Goal: Task Accomplishment & Management: Use online tool/utility

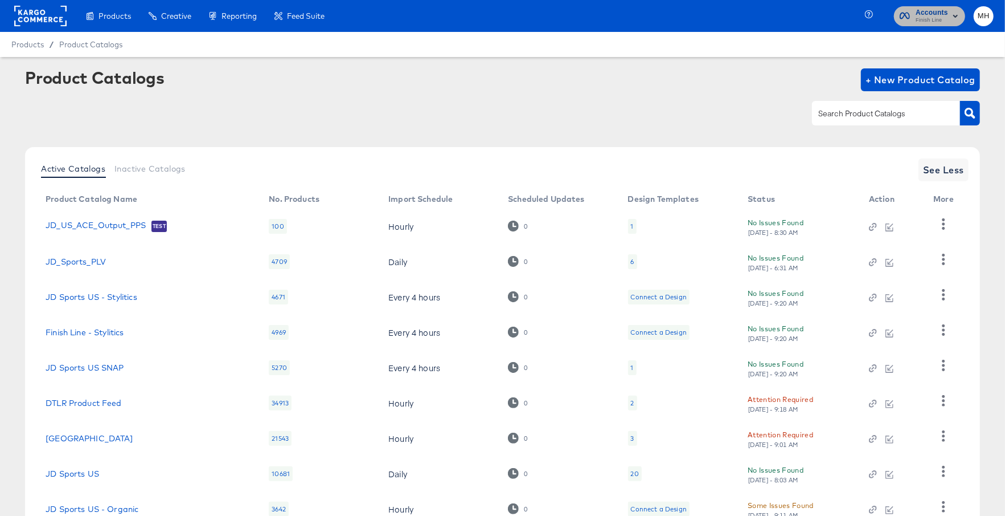
click at [938, 24] on span "Finish Line" at bounding box center [932, 20] width 32 height 9
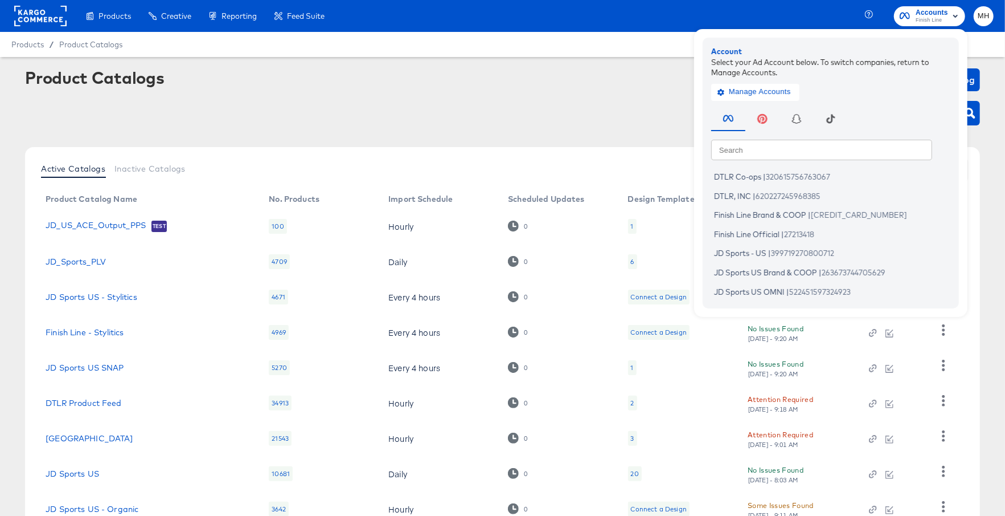
click at [36, 5] on div at bounding box center [40, 16] width 52 height 32
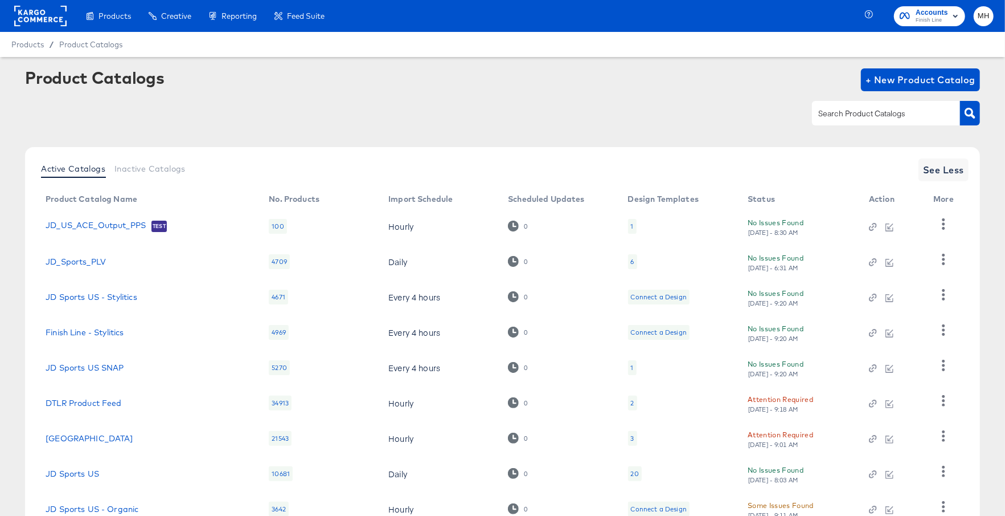
click at [36, 12] on rect at bounding box center [40, 16] width 52 height 21
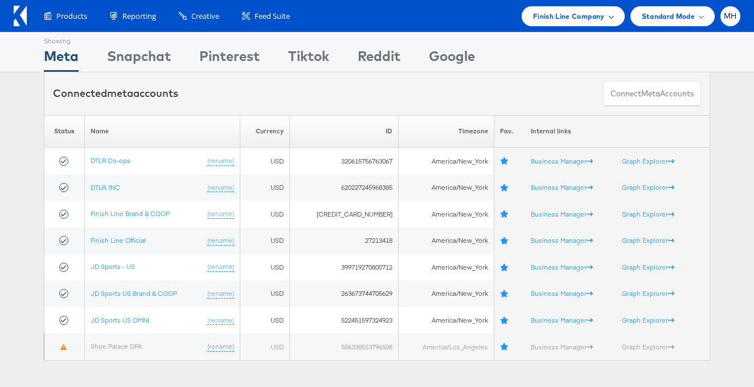
click at [580, 19] on span "Finish Line Company" at bounding box center [569, 16] width 72 height 12
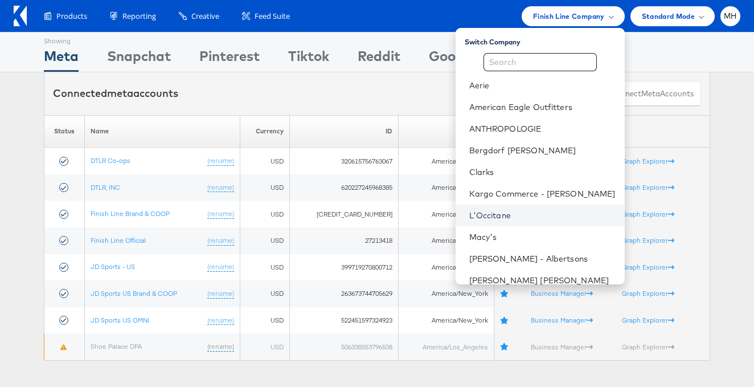
click at [525, 216] on link "L'Occitane" at bounding box center [542, 215] width 146 height 11
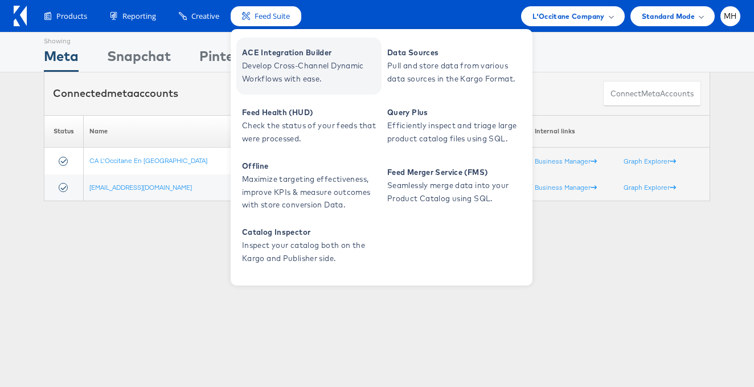
click at [280, 76] on span "Develop Cross-Channel Dynamic Workflows with ease." at bounding box center [310, 72] width 137 height 26
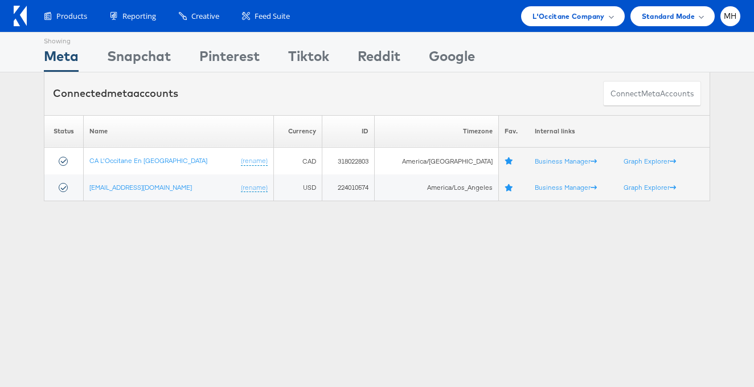
scroll to position [3, 0]
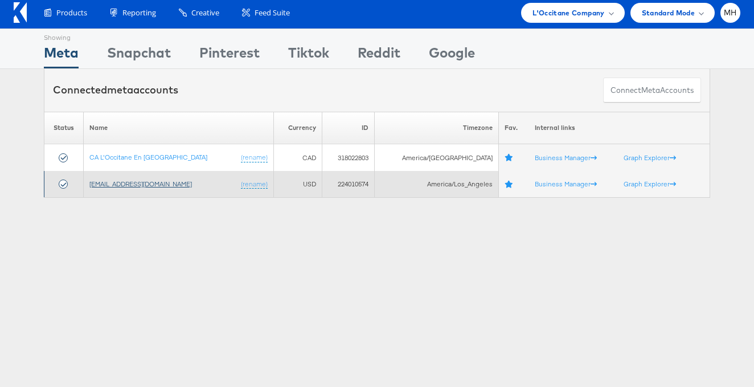
click at [144, 185] on link "[EMAIL_ADDRESS][DOMAIN_NAME]" at bounding box center [140, 183] width 103 height 9
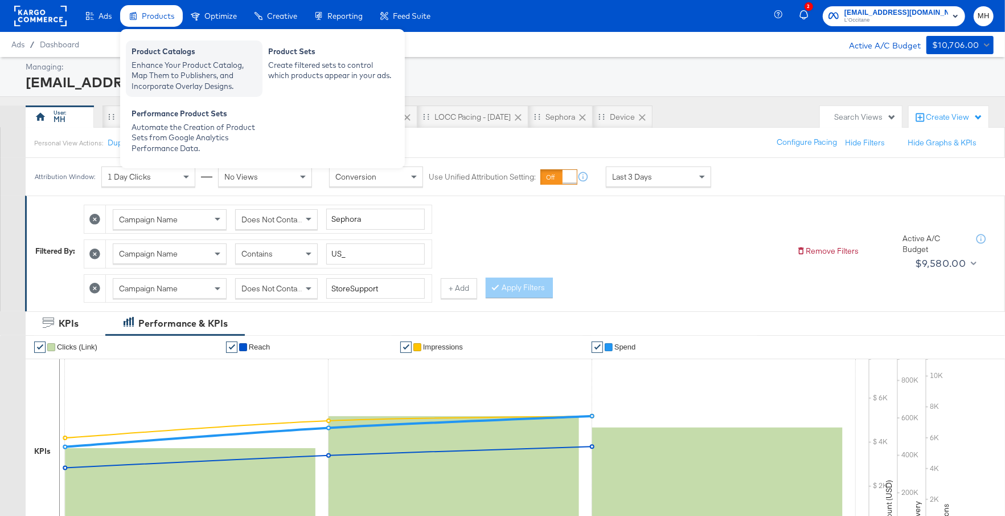
click at [180, 60] on div "Enhance Your Product Catalog, Map Them to Publishers, and Incorporate Overlay D…" at bounding box center [194, 76] width 125 height 32
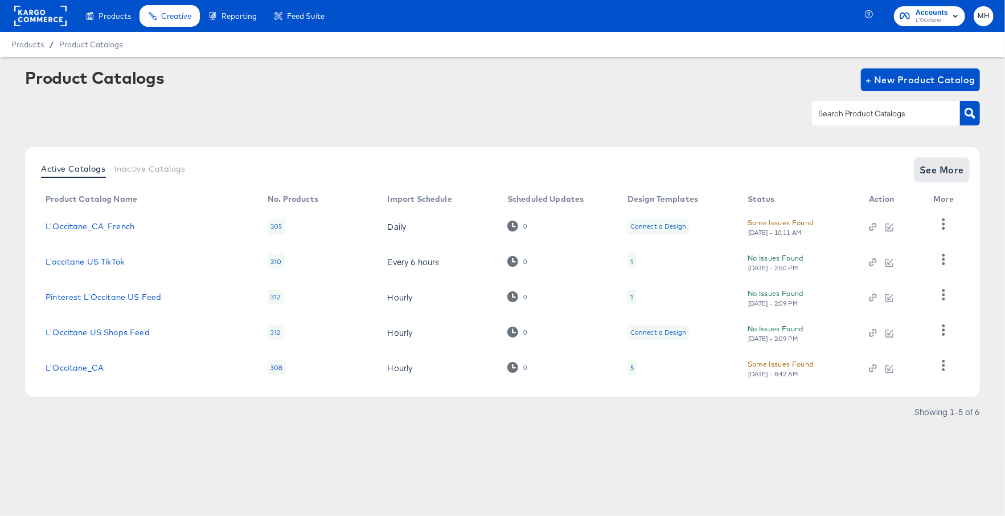
click at [924, 169] on span "See More" at bounding box center [942, 170] width 44 height 16
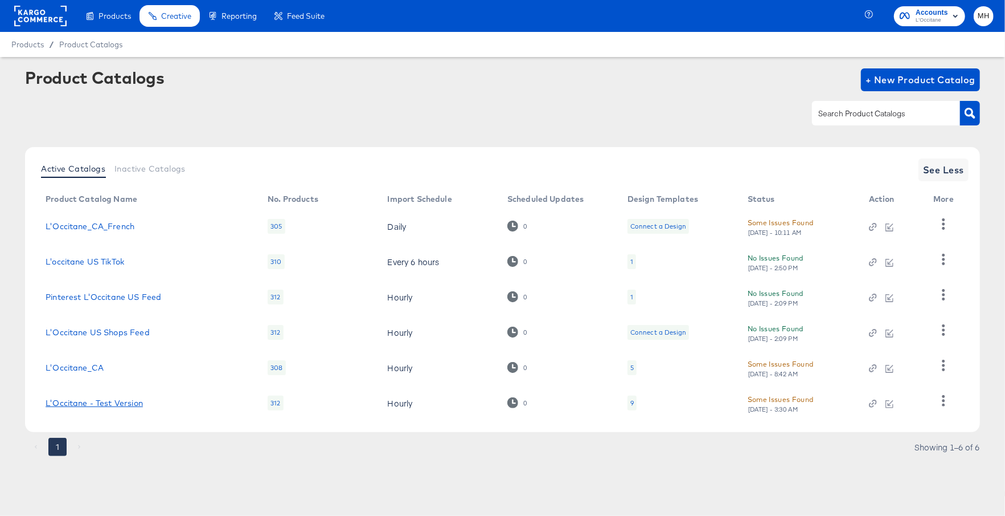
click at [107, 401] on link "L'Occitane - Test Version" at bounding box center [94, 402] width 97 height 9
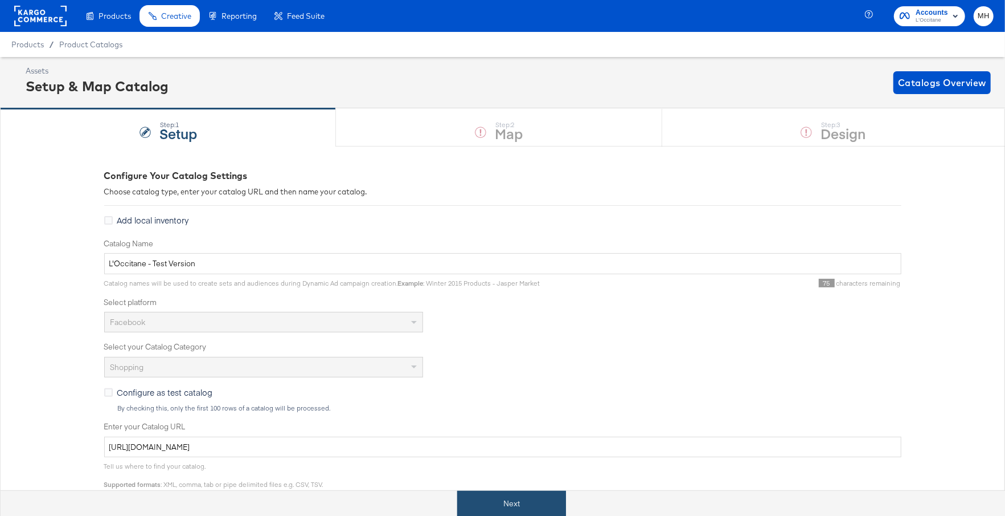
click at [535, 500] on button "Next" at bounding box center [511, 503] width 109 height 26
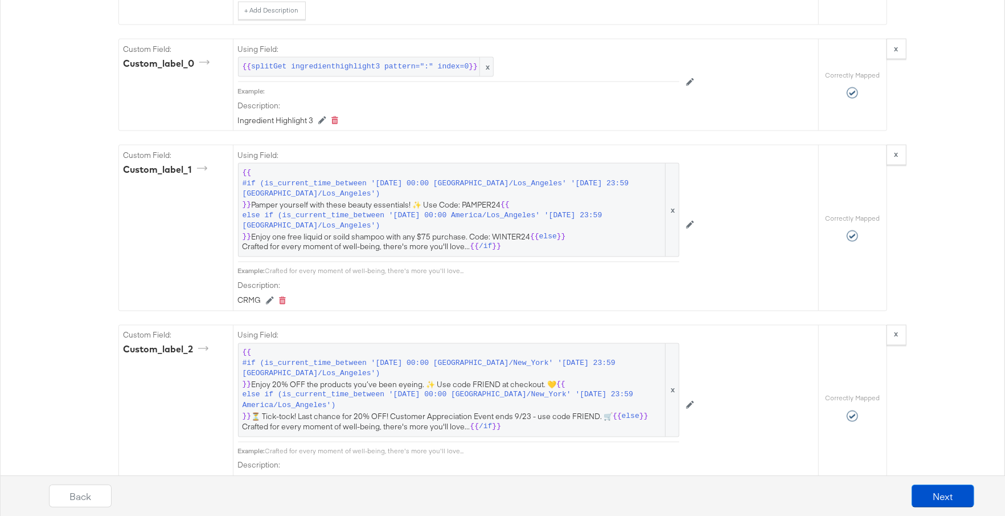
scroll to position [1367, 0]
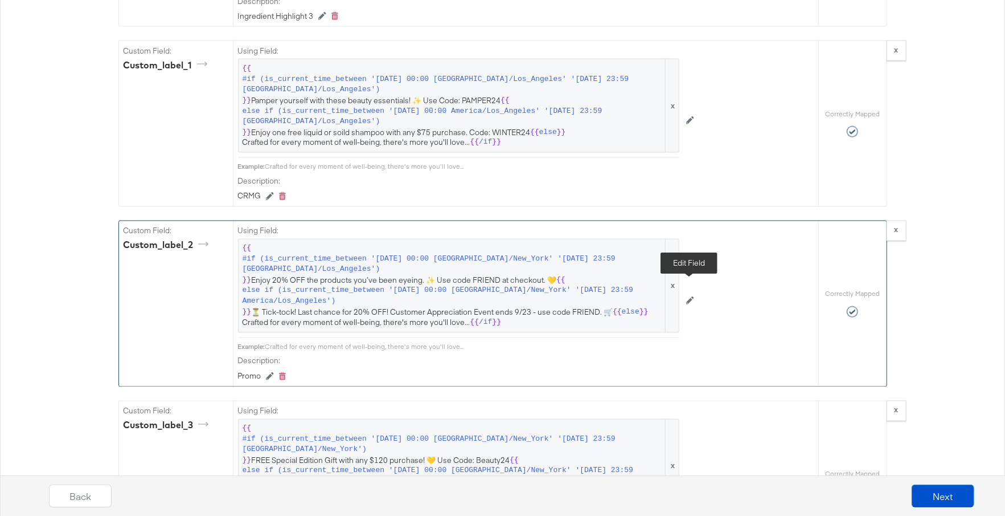
click at [686, 296] on icon at bounding box center [690, 300] width 8 height 8
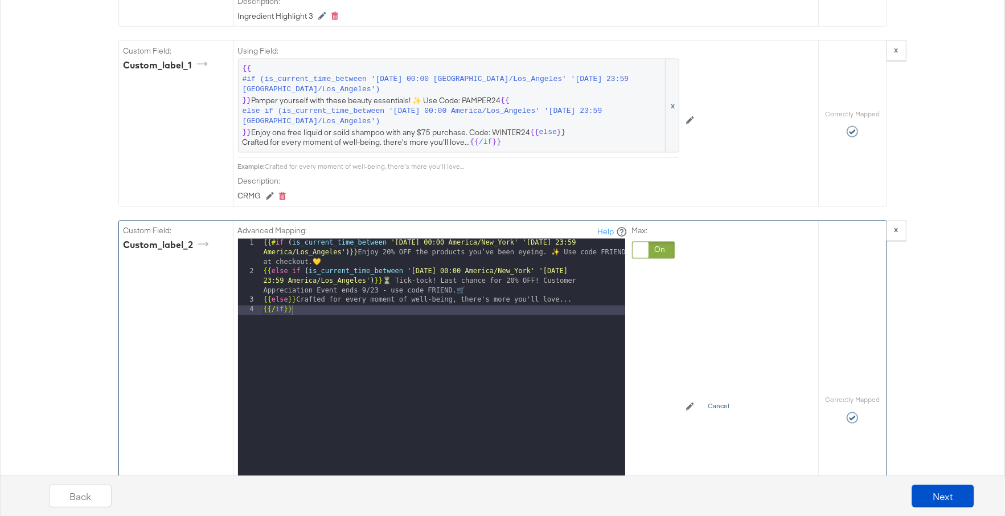
click at [717, 398] on button "Cancel" at bounding box center [718, 407] width 35 height 18
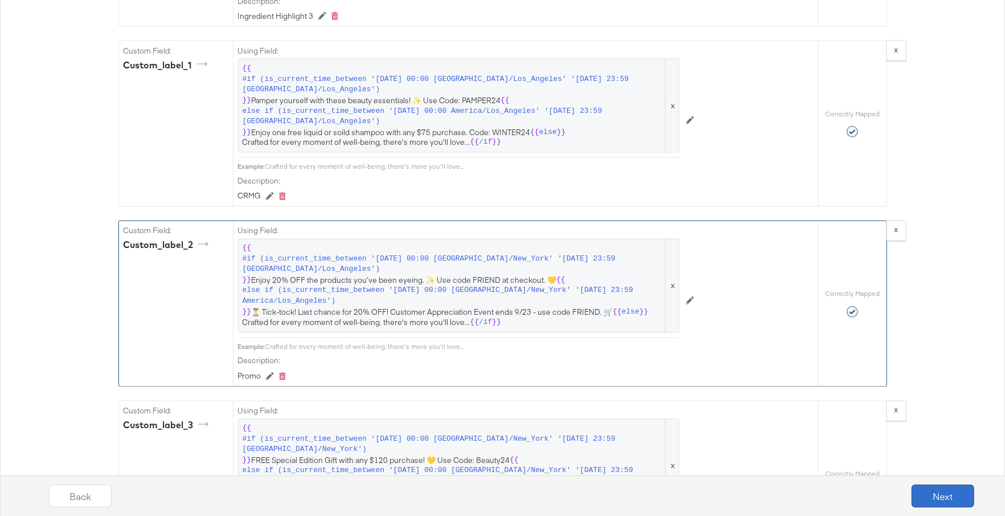
click at [941, 499] on button "Next" at bounding box center [943, 495] width 63 height 23
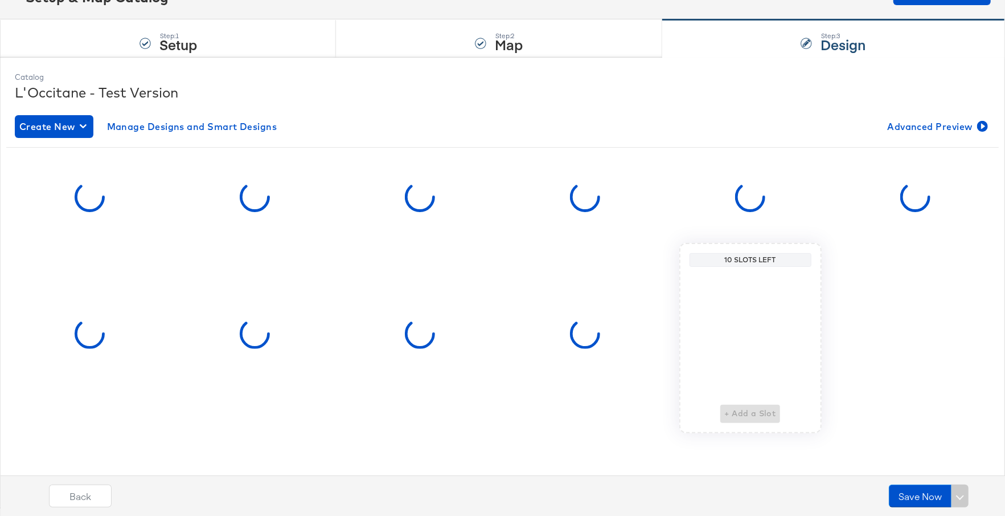
scroll to position [0, 0]
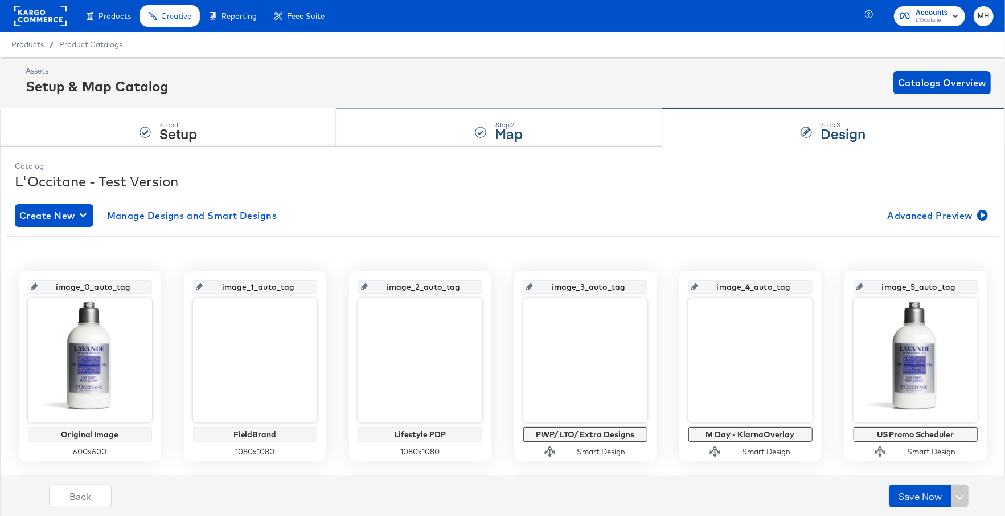
click at [512, 135] on strong "Map" at bounding box center [509, 133] width 28 height 19
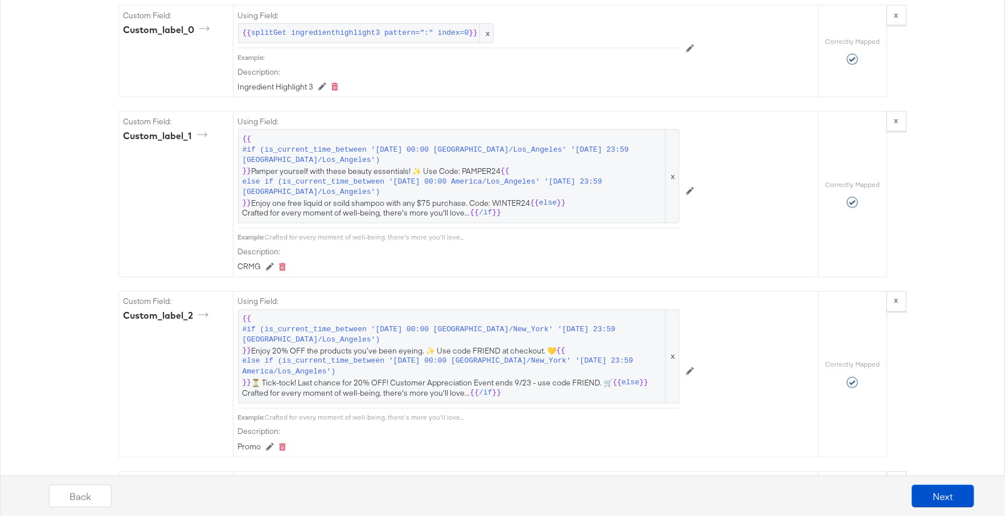
scroll to position [1338, 0]
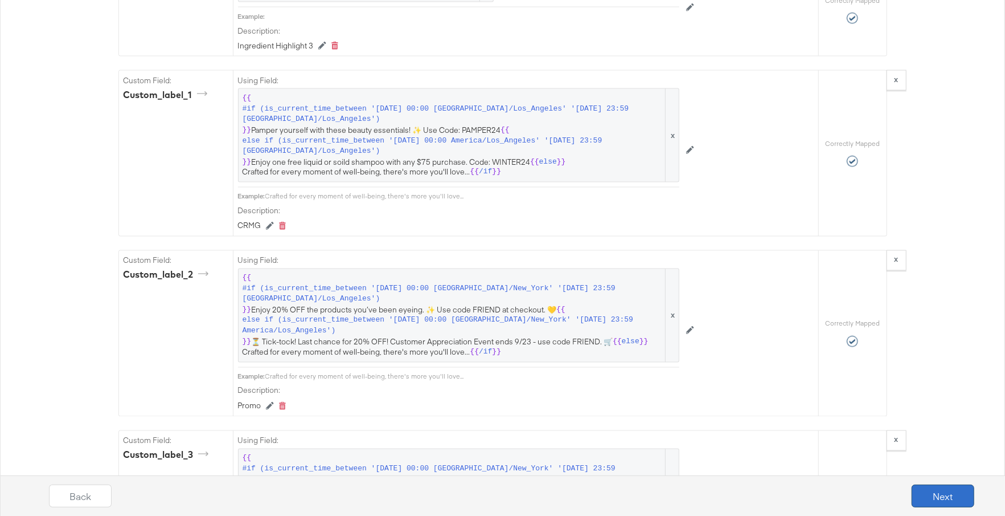
click at [956, 490] on button "Next" at bounding box center [943, 495] width 63 height 23
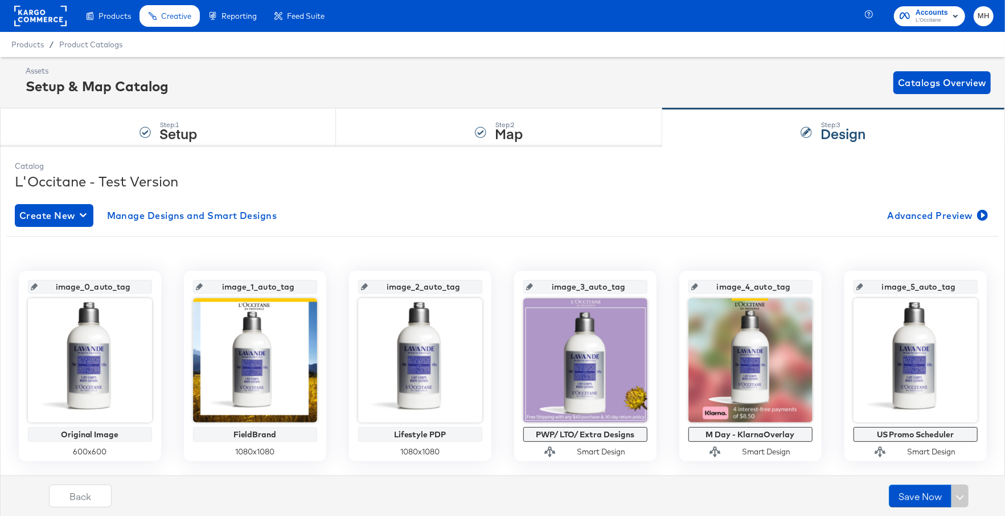
scroll to position [99, 0]
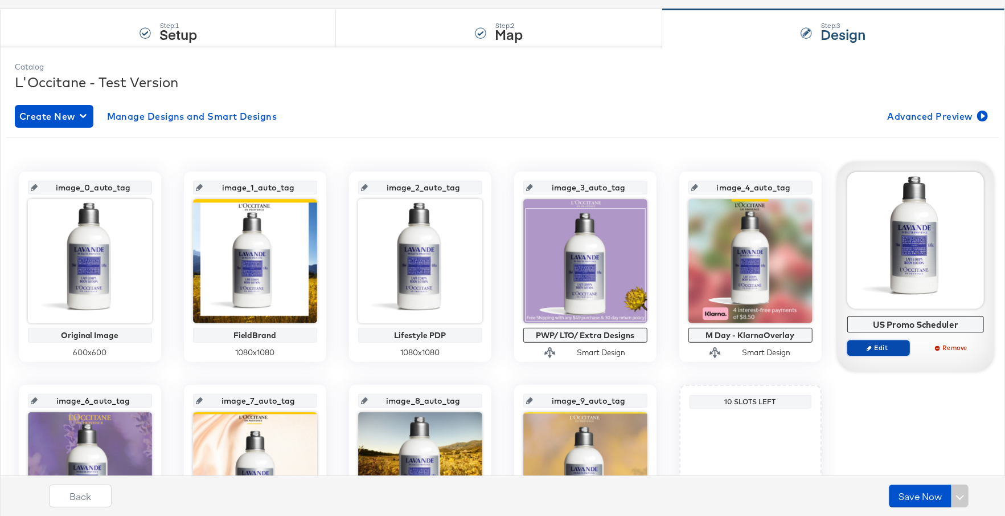
click at [890, 350] on span "Edit" at bounding box center [878, 347] width 52 height 9
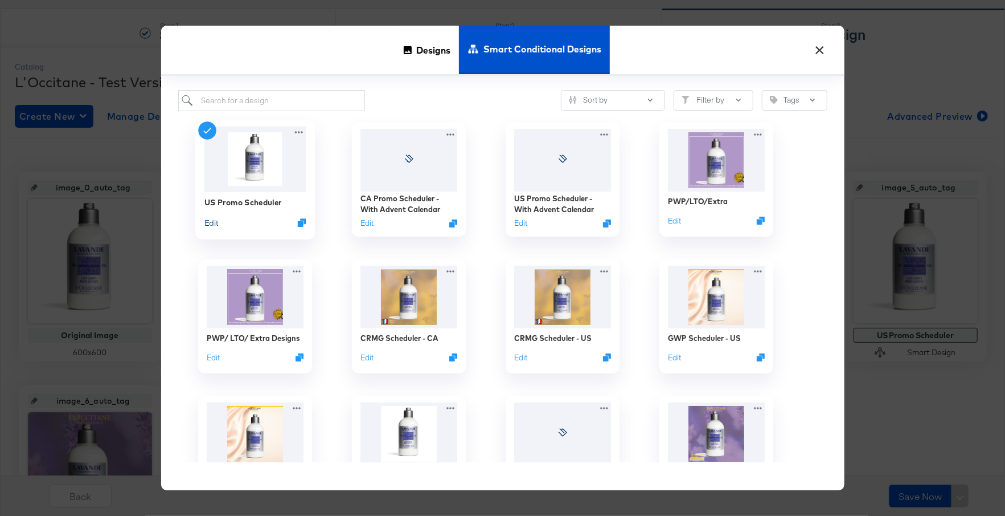
click at [214, 223] on button "Edit" at bounding box center [211, 222] width 14 height 11
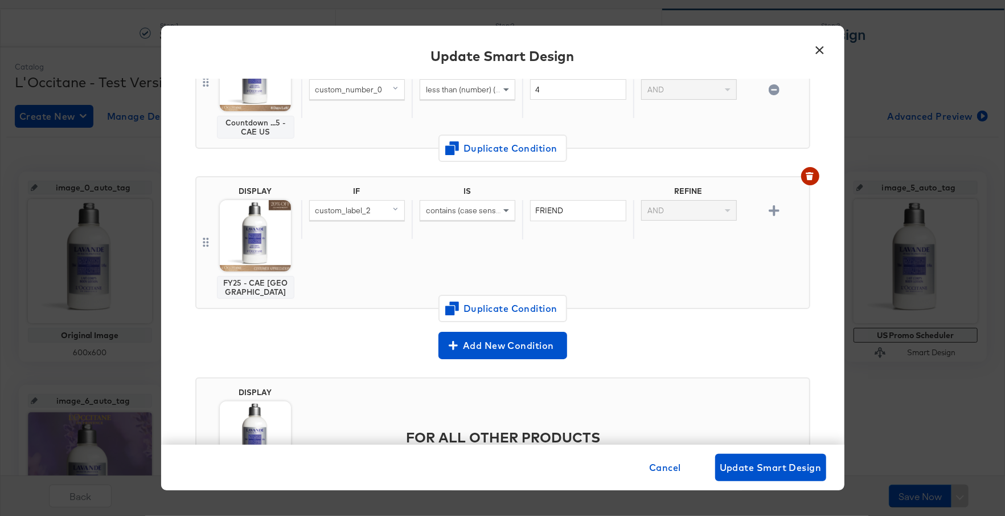
scroll to position [379, 0]
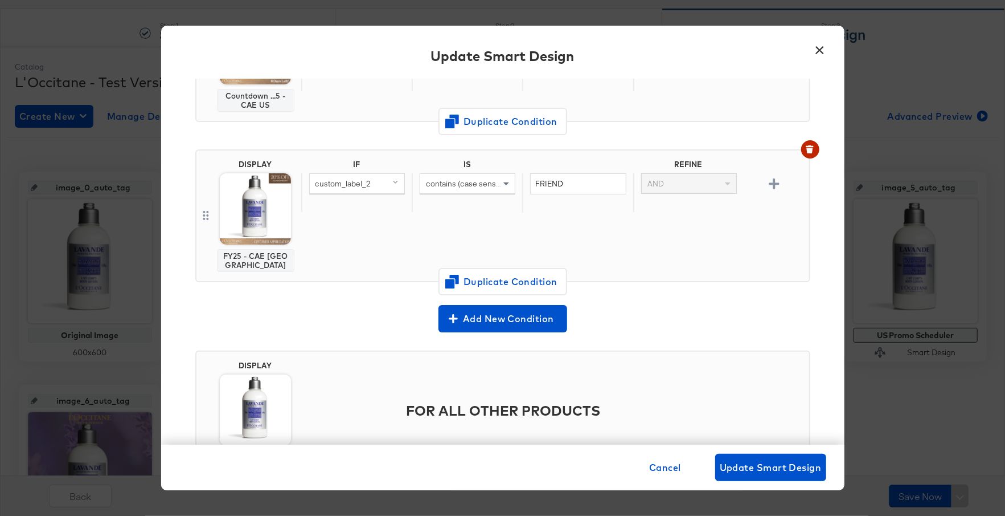
click at [822, 50] on button "×" at bounding box center [820, 47] width 21 height 21
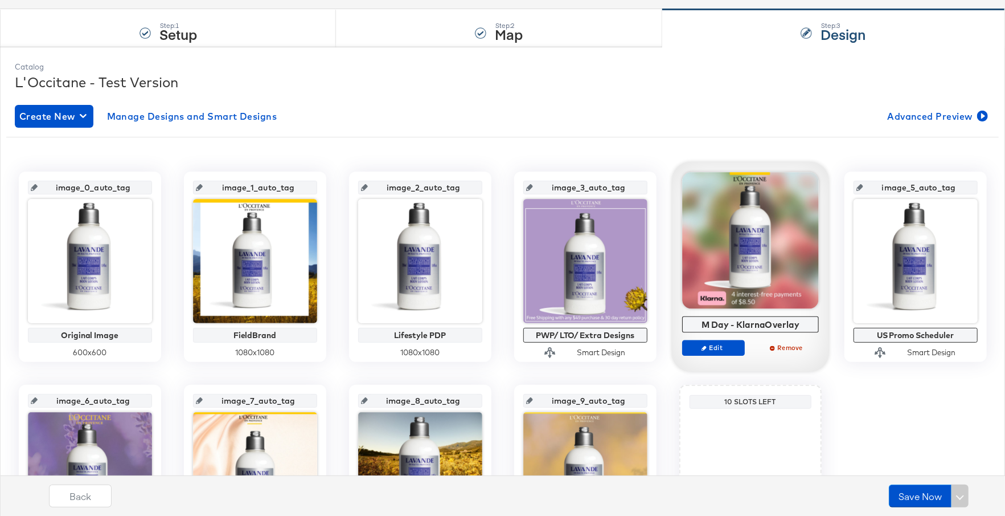
scroll to position [0, 0]
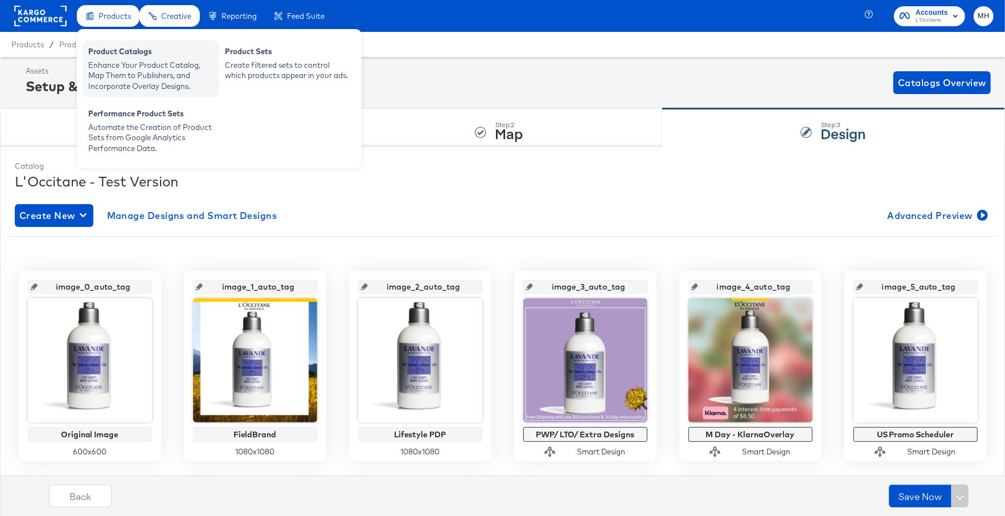
click at [134, 60] on div "Enhance Your Product Catalog, Map Them to Publishers, and Incorporate Overlay D…" at bounding box center [150, 76] width 125 height 32
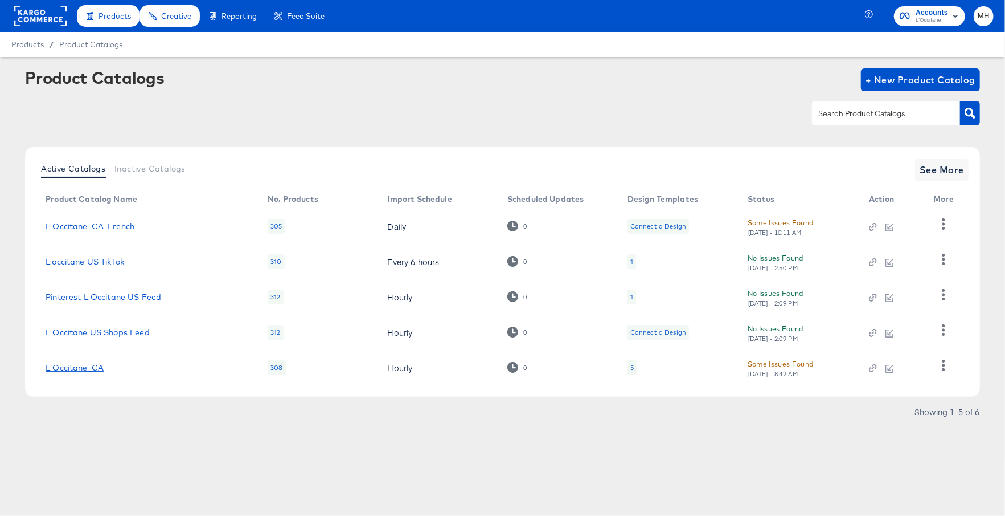
click at [95, 370] on link "L'Occitane_CA" at bounding box center [75, 367] width 58 height 9
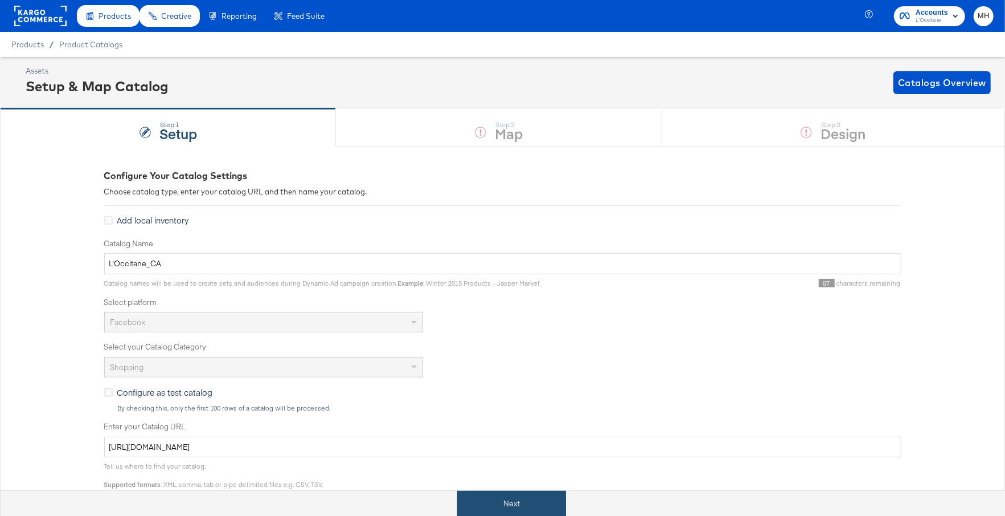
click at [528, 494] on button "Next" at bounding box center [511, 503] width 109 height 26
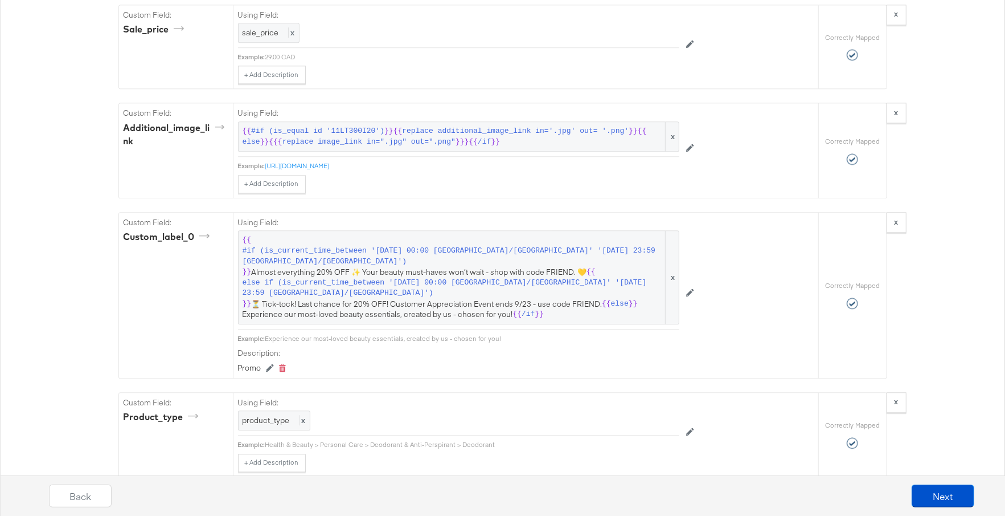
scroll to position [1896, 0]
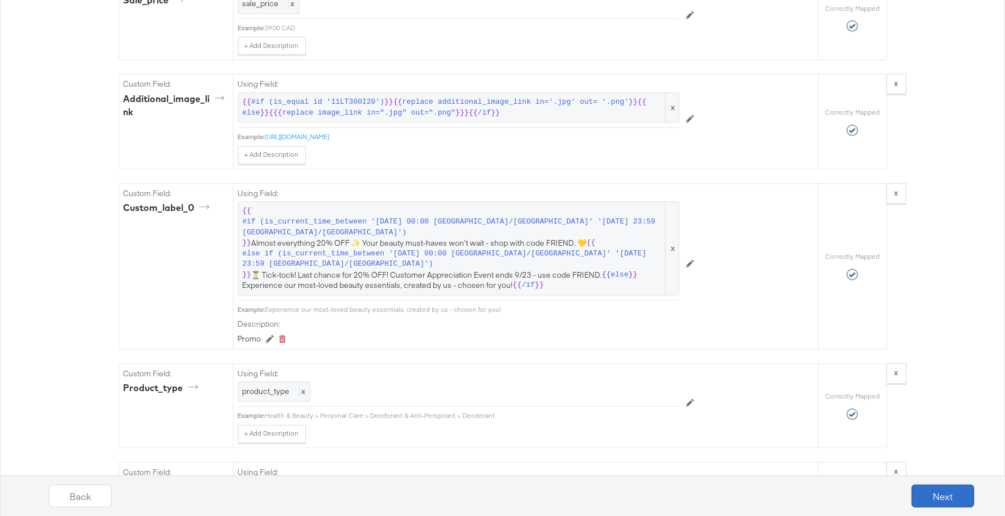
click at [937, 493] on button "Next" at bounding box center [943, 495] width 63 height 23
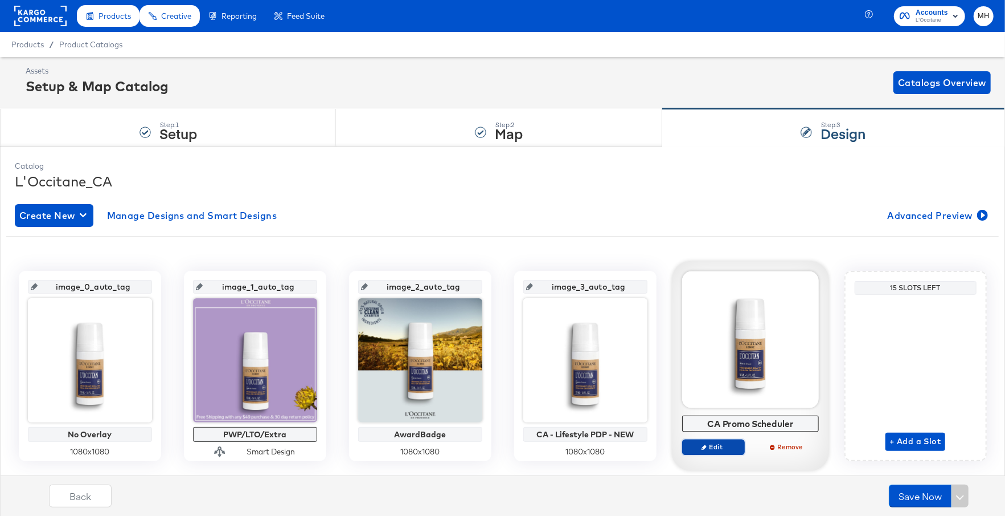
click at [718, 448] on span "Edit" at bounding box center [713, 446] width 52 height 9
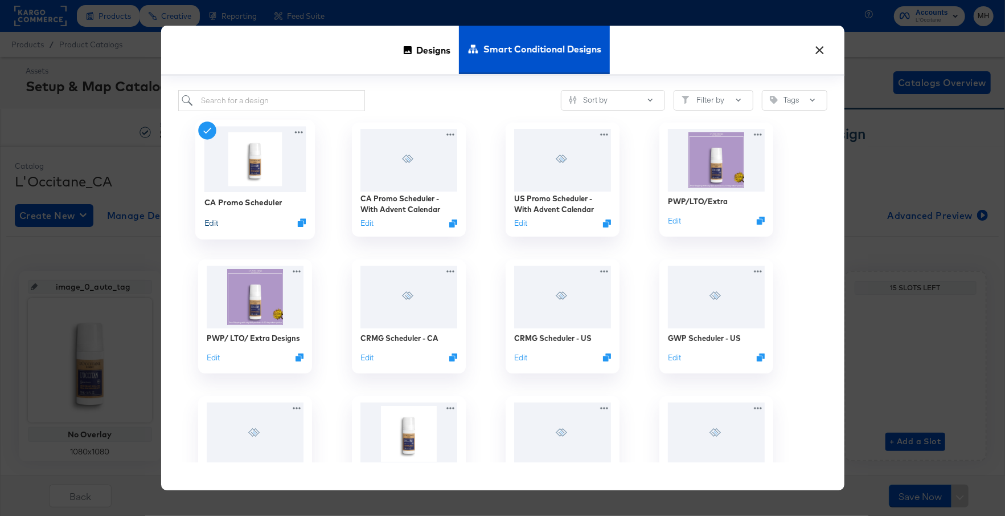
click at [211, 223] on button "Edit" at bounding box center [211, 222] width 14 height 11
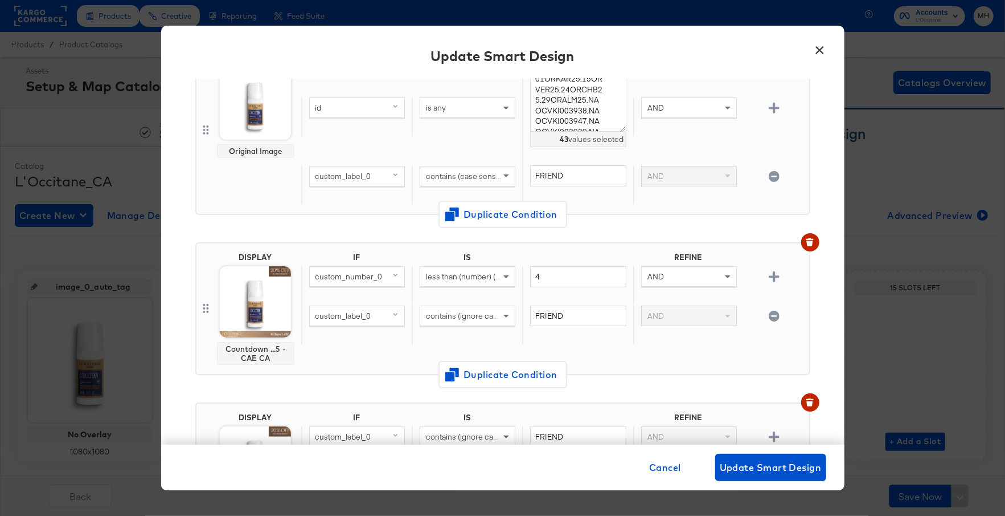
scroll to position [35, 0]
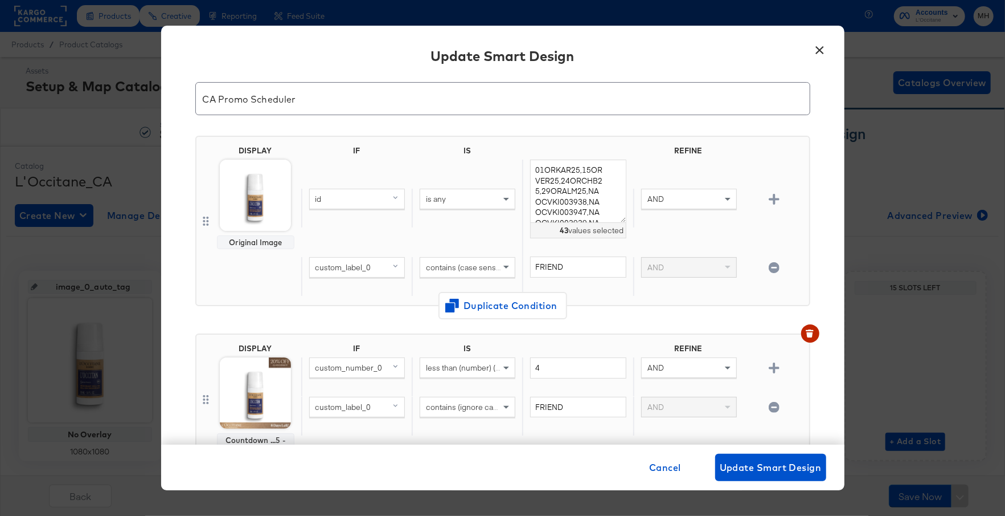
click at [819, 48] on button "×" at bounding box center [820, 47] width 21 height 21
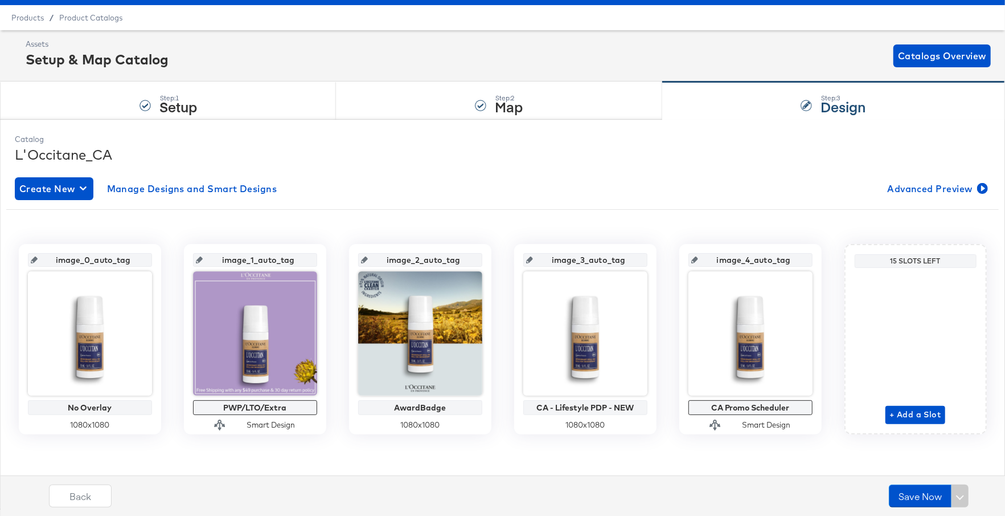
scroll to position [0, 0]
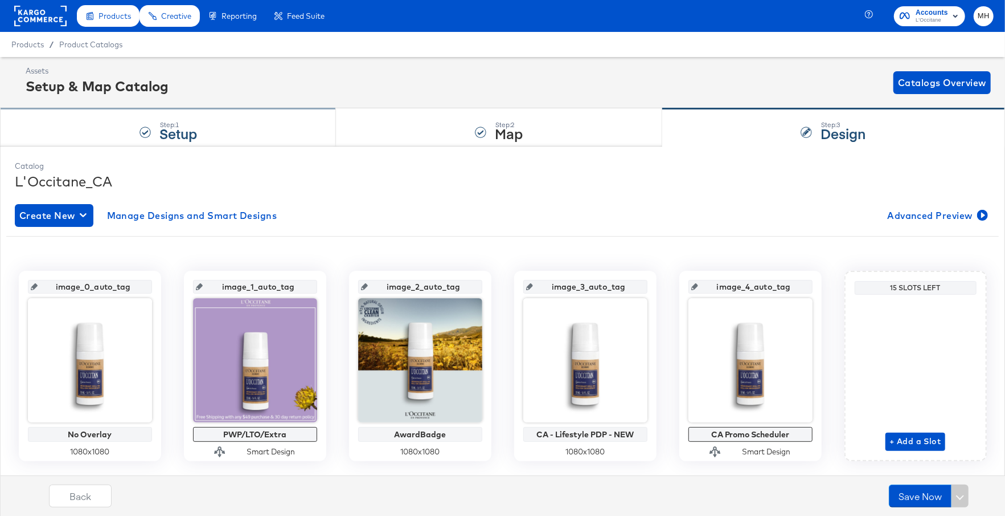
click at [231, 129] on div "Step: 1 Setup" at bounding box center [168, 128] width 336 height 38
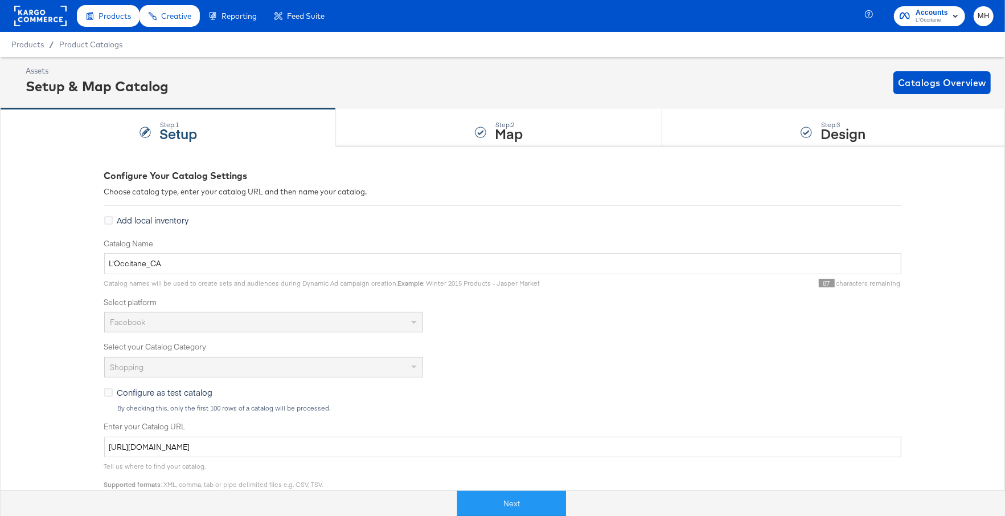
click at [51, 23] on rect at bounding box center [40, 16] width 52 height 21
